Goal: Task Accomplishment & Management: Manage account settings

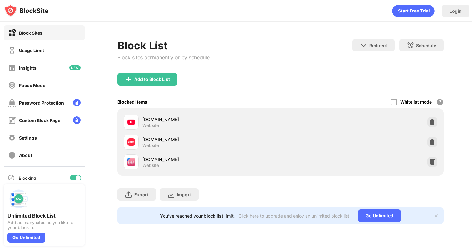
click at [75, 175] on div at bounding box center [75, 178] width 11 height 6
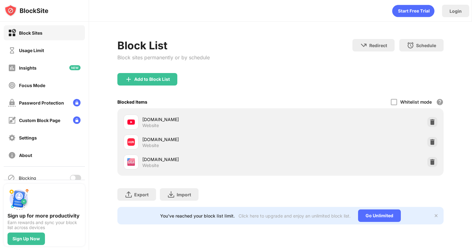
click at [72, 178] on div at bounding box center [73, 178] width 5 height 5
